Goal: Information Seeking & Learning: Learn about a topic

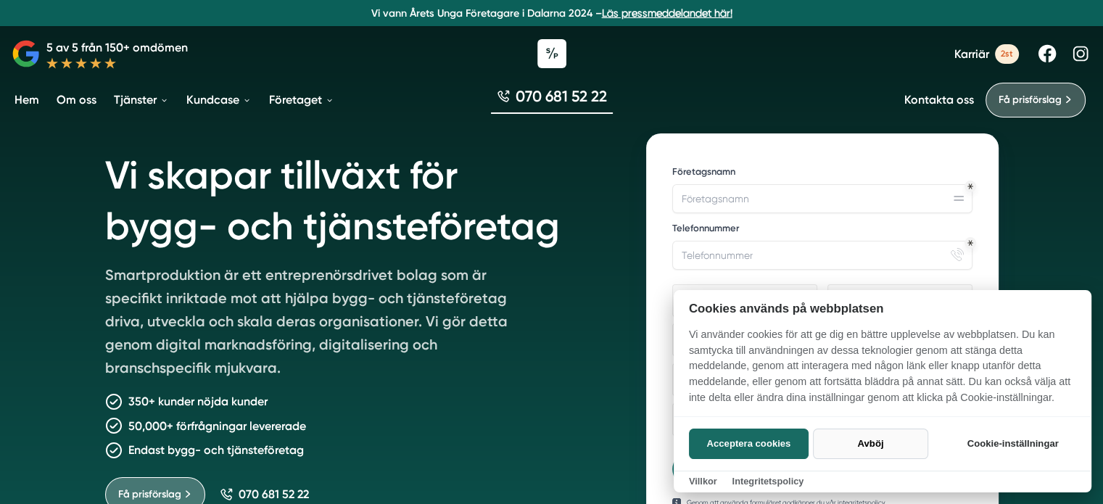
click at [866, 440] on button "Avböj" at bounding box center [870, 443] width 115 height 30
checkbox input "false"
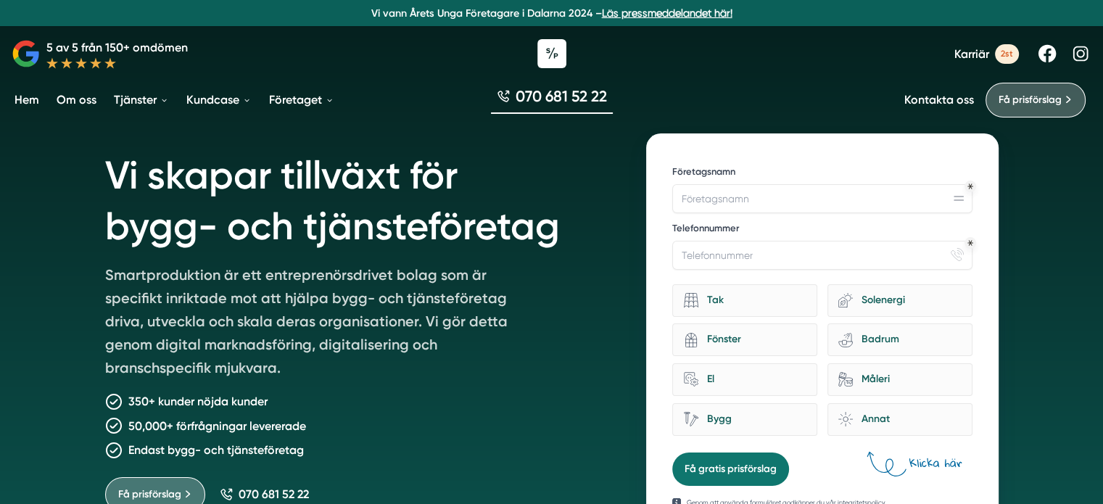
click at [1061, 201] on div "Vi skapar tillväxt för bygg- och tjänsteföretag Smartproduktion är ett entrepre…" at bounding box center [551, 348] width 1103 height 697
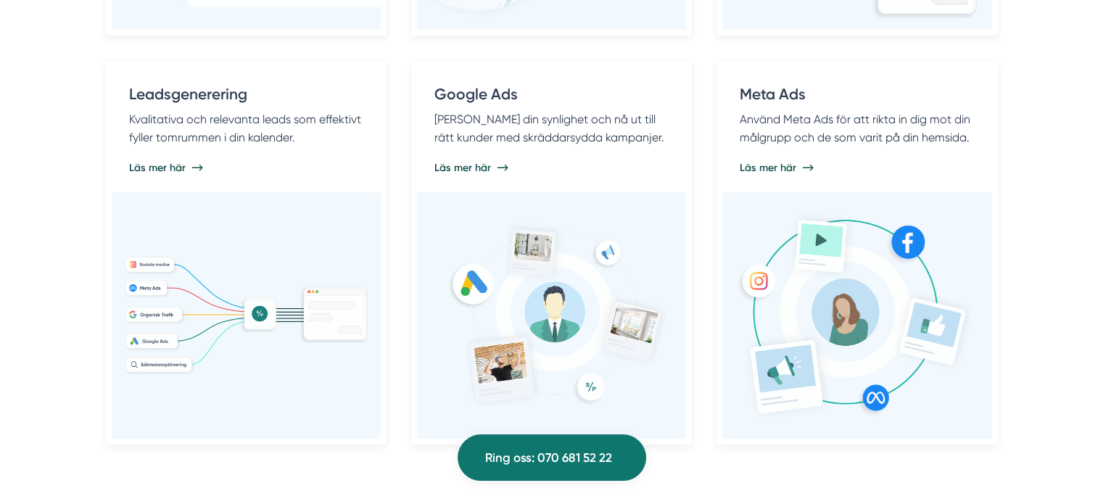
scroll to position [1232, 0]
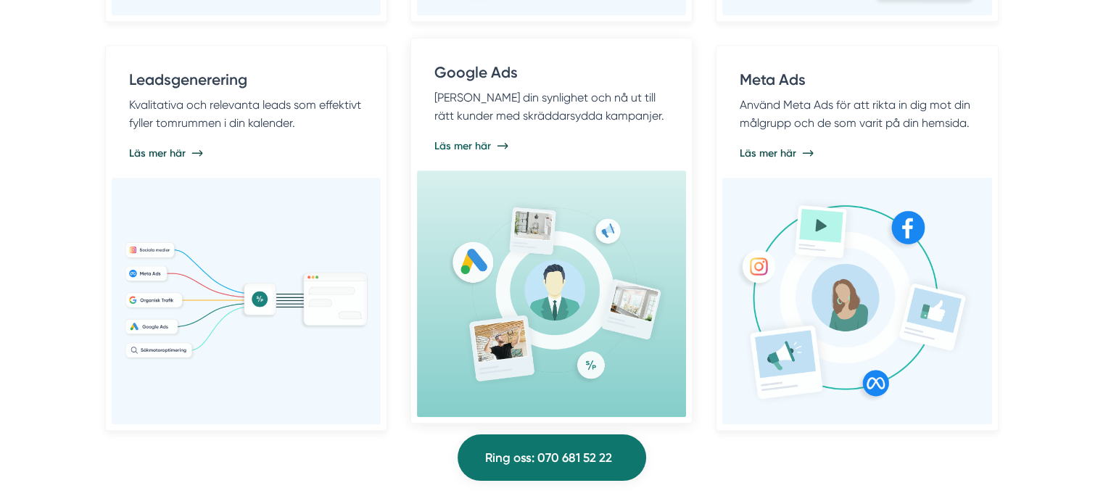
click at [484, 144] on span "Läs mer här" at bounding box center [462, 145] width 57 height 14
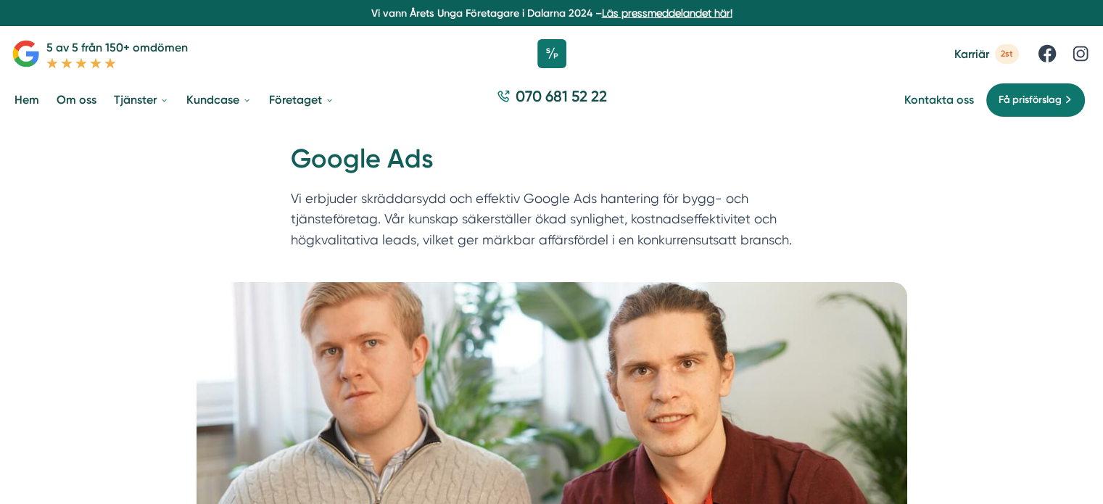
click at [960, 104] on link "Kontakta oss" at bounding box center [939, 100] width 70 height 14
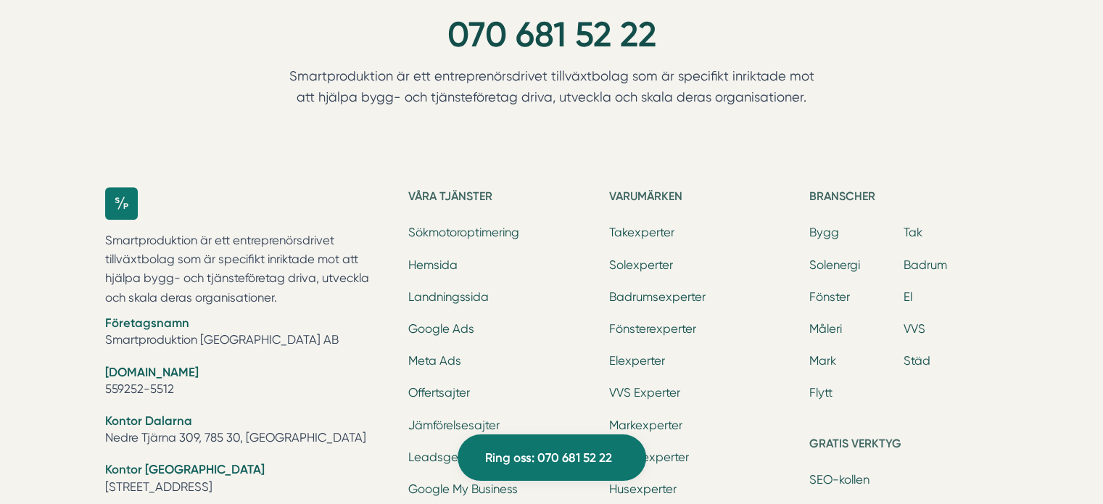
scroll to position [1667, 0]
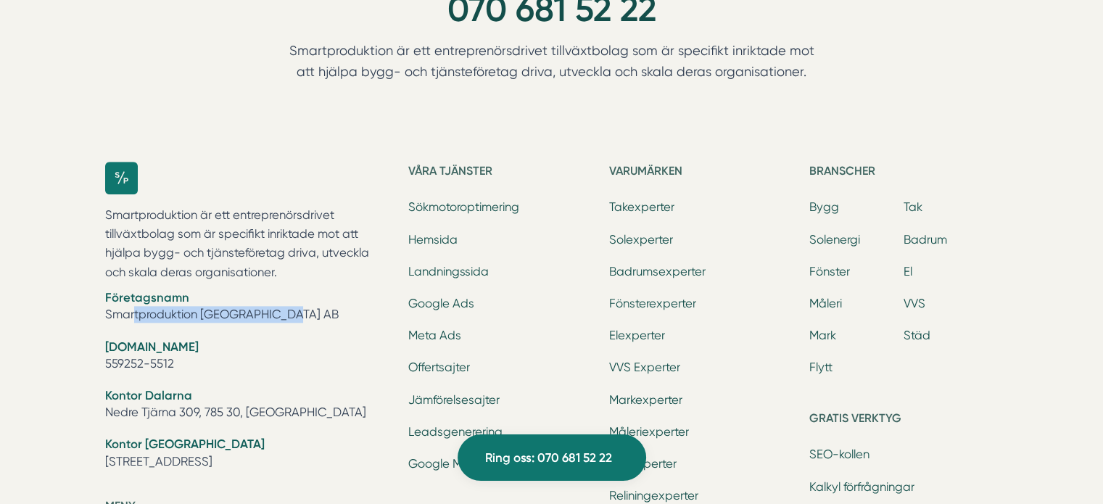
drag, startPoint x: 260, startPoint y: 315, endPoint x: 101, endPoint y: 314, distance: 158.8
copy li "Smartproduktion [GEOGRAPHIC_DATA] AB"
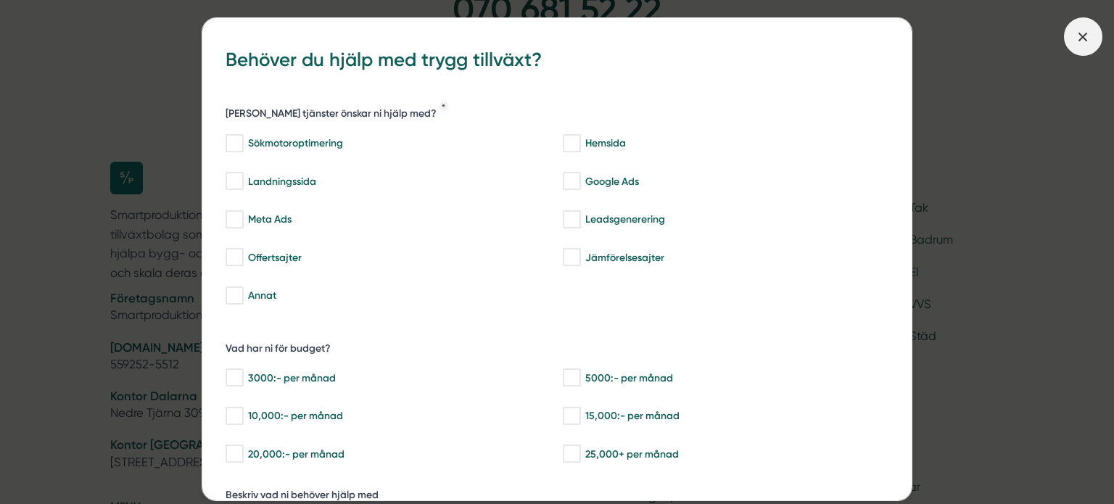
click at [1090, 37] on icon at bounding box center [1082, 37] width 16 height 16
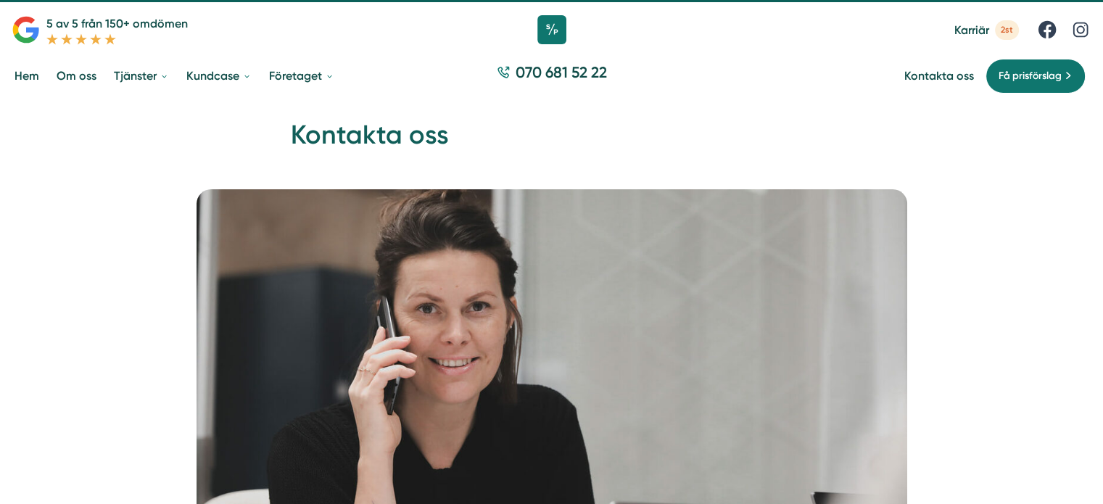
scroll to position [0, 0]
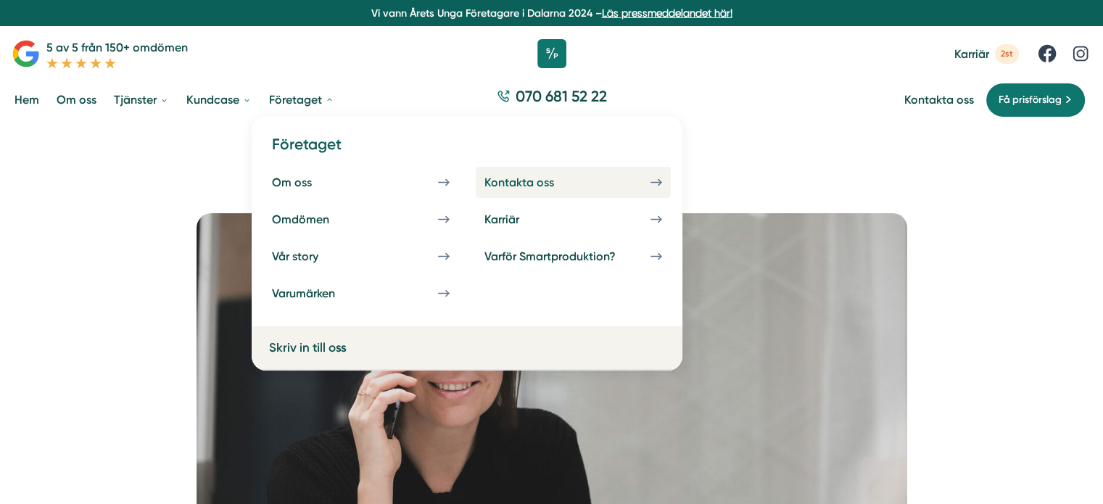
click at [658, 182] on icon at bounding box center [656, 182] width 10 height 0
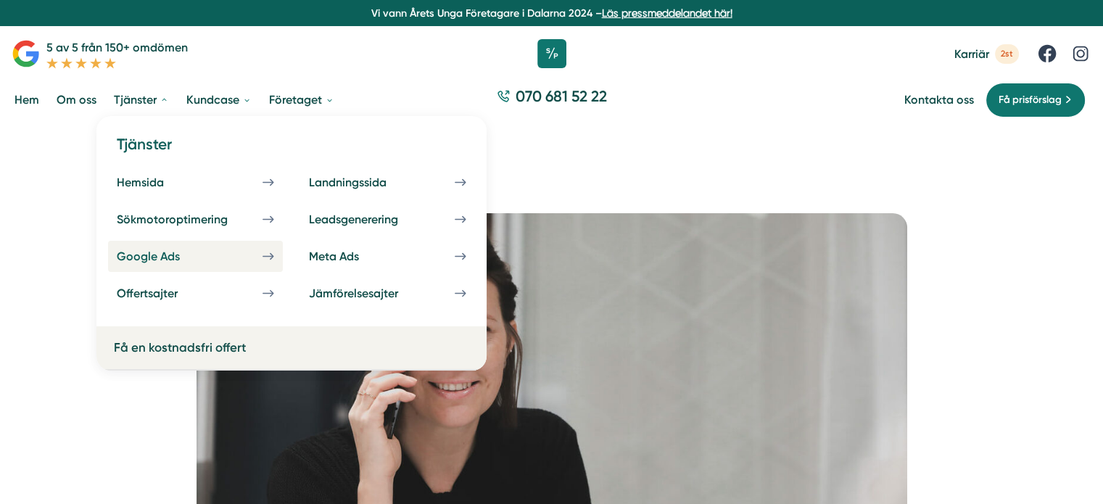
click at [167, 257] on div "Google Ads" at bounding box center [166, 256] width 98 height 14
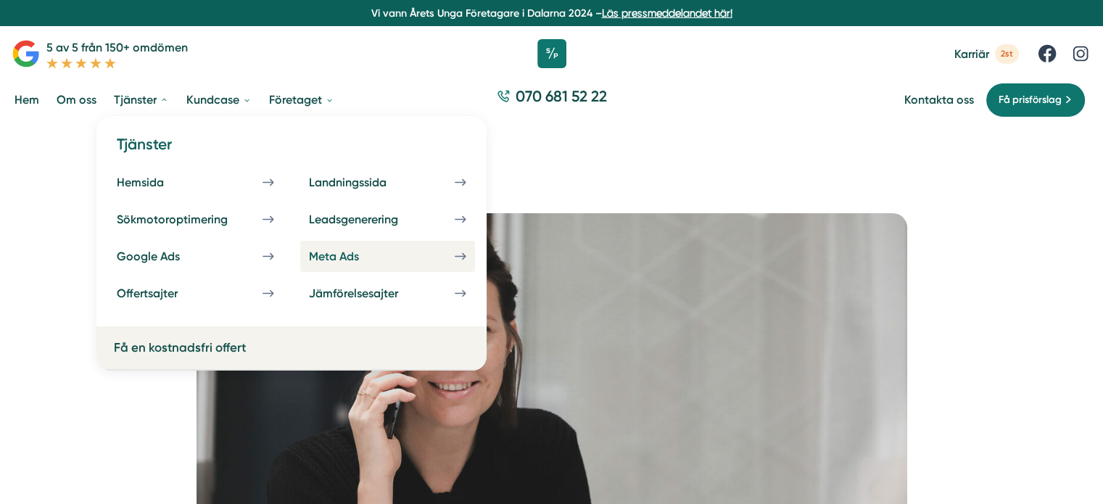
click at [369, 256] on div "Meta Ads" at bounding box center [351, 256] width 85 height 14
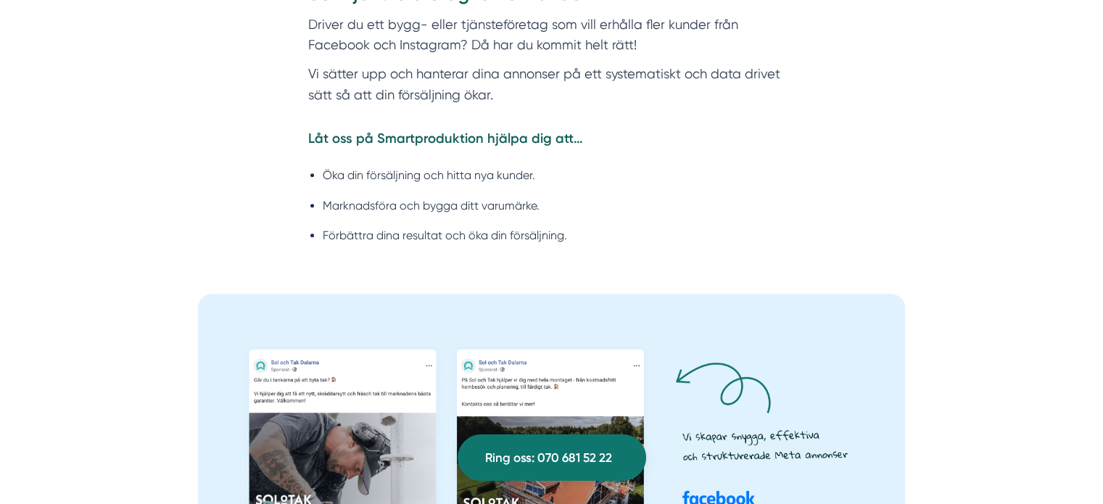
scroll to position [1015, 0]
